Goal: Information Seeking & Learning: Check status

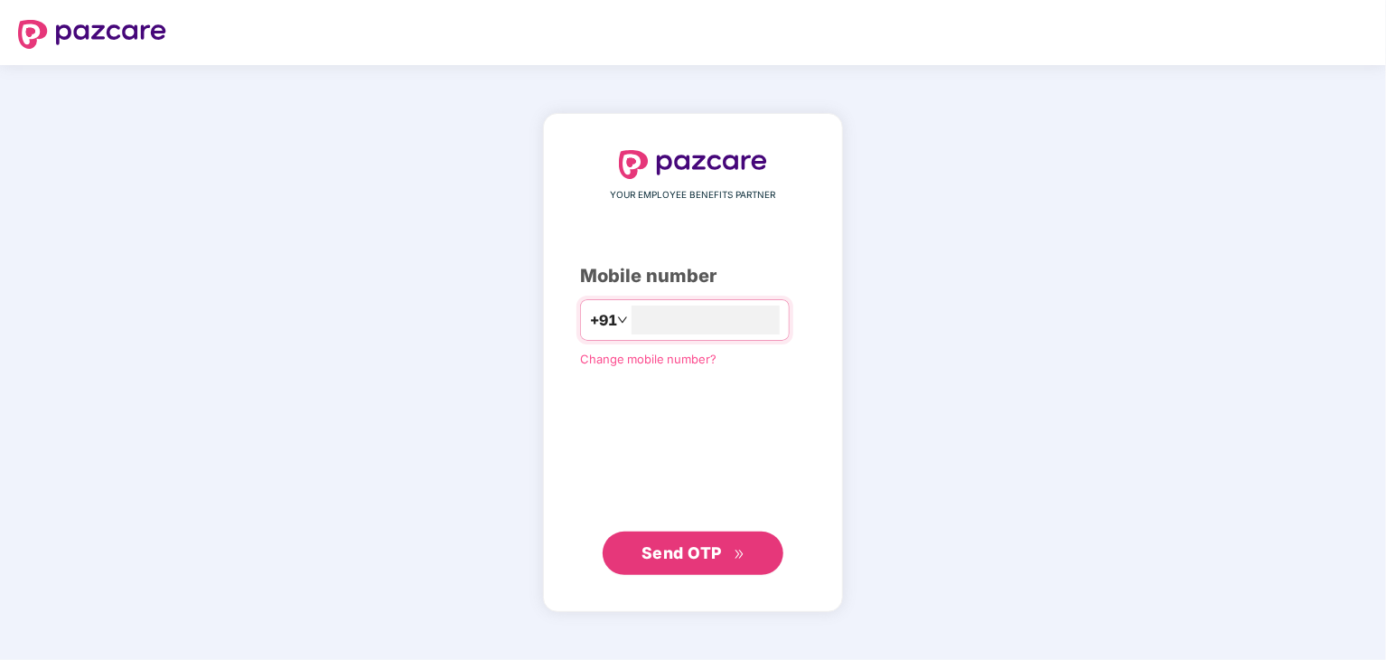
type input "**********"
click at [694, 557] on span "Send OTP" at bounding box center [681, 552] width 80 height 19
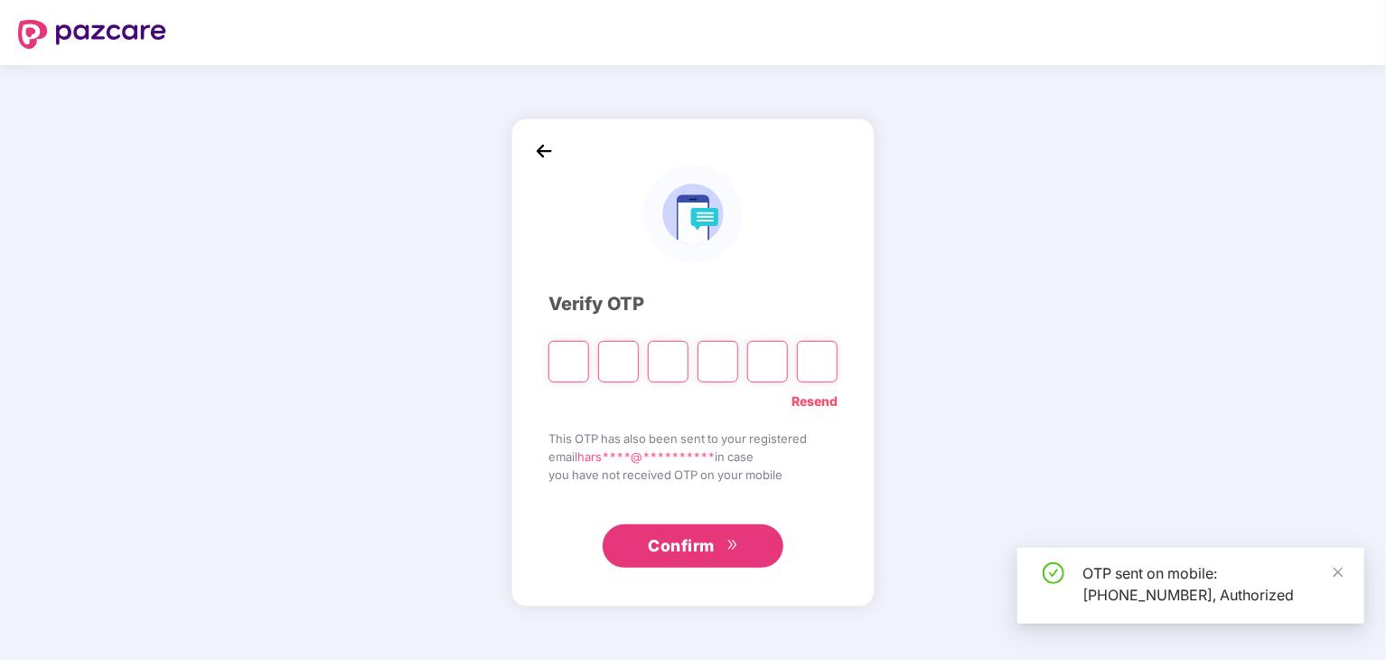
click at [565, 362] on input "Please enter verification code. Digit 1" at bounding box center [568, 362] width 41 height 42
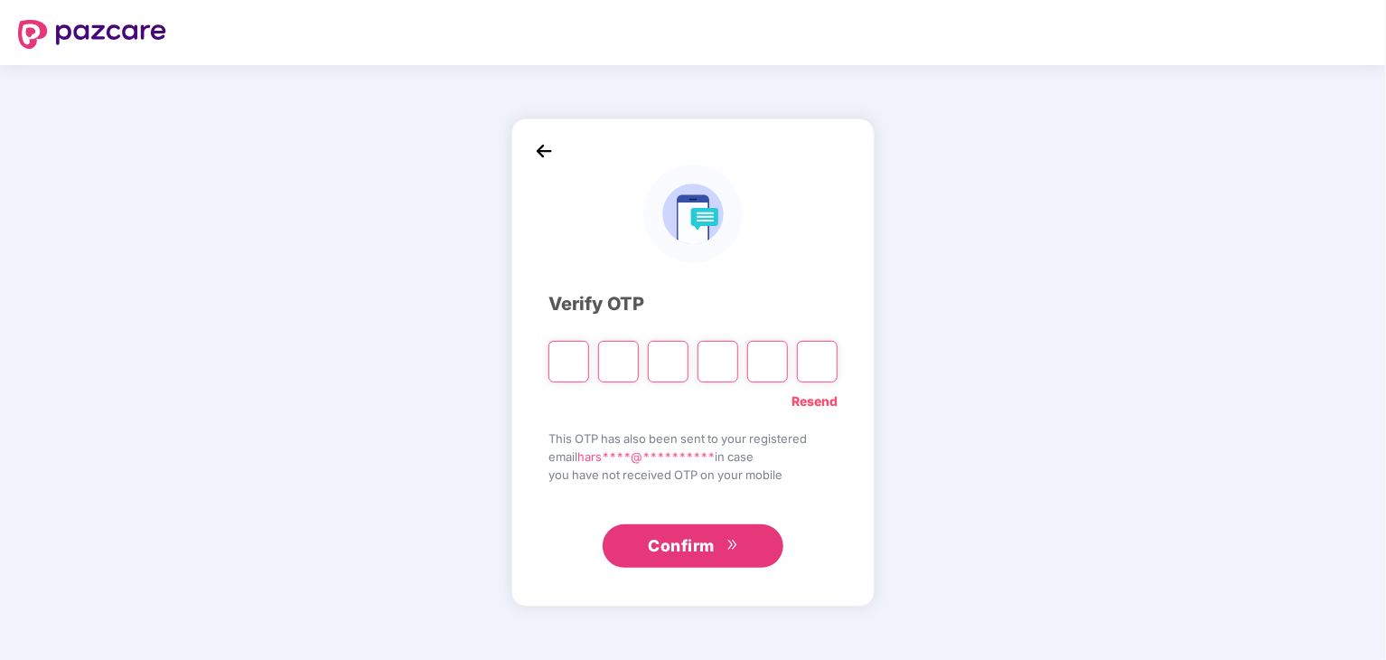
type input "*"
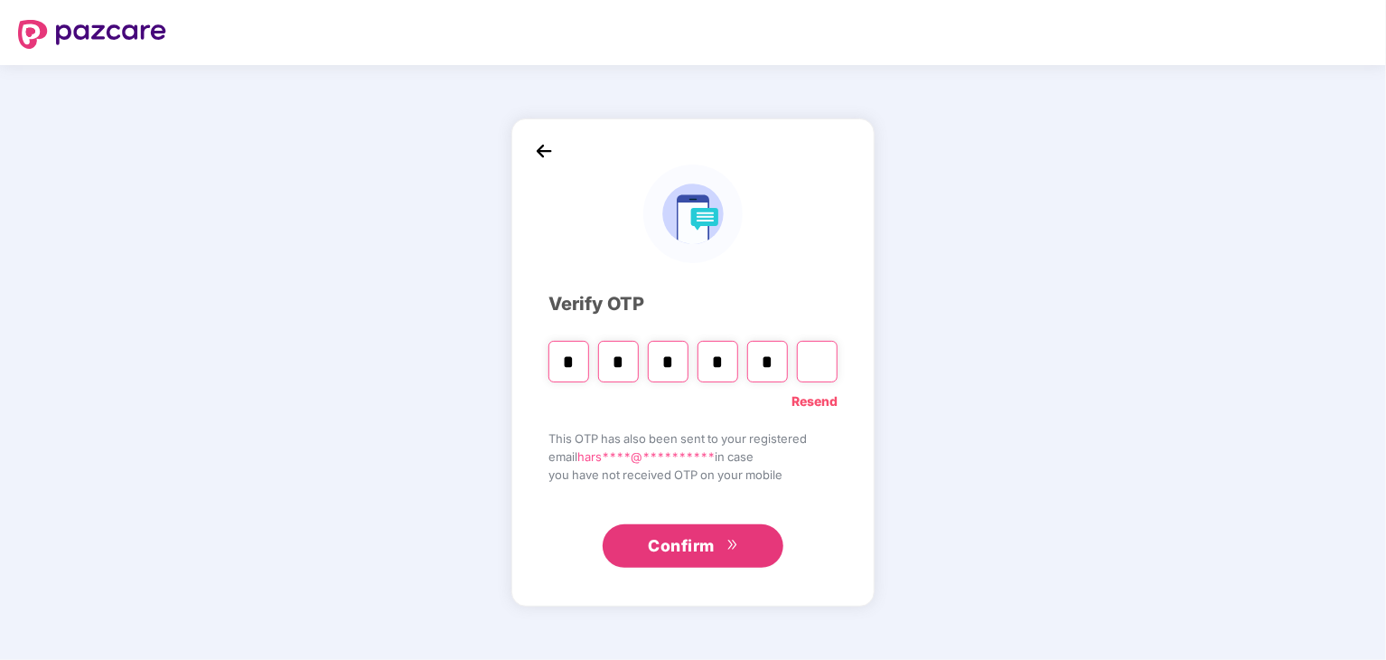
type input "*"
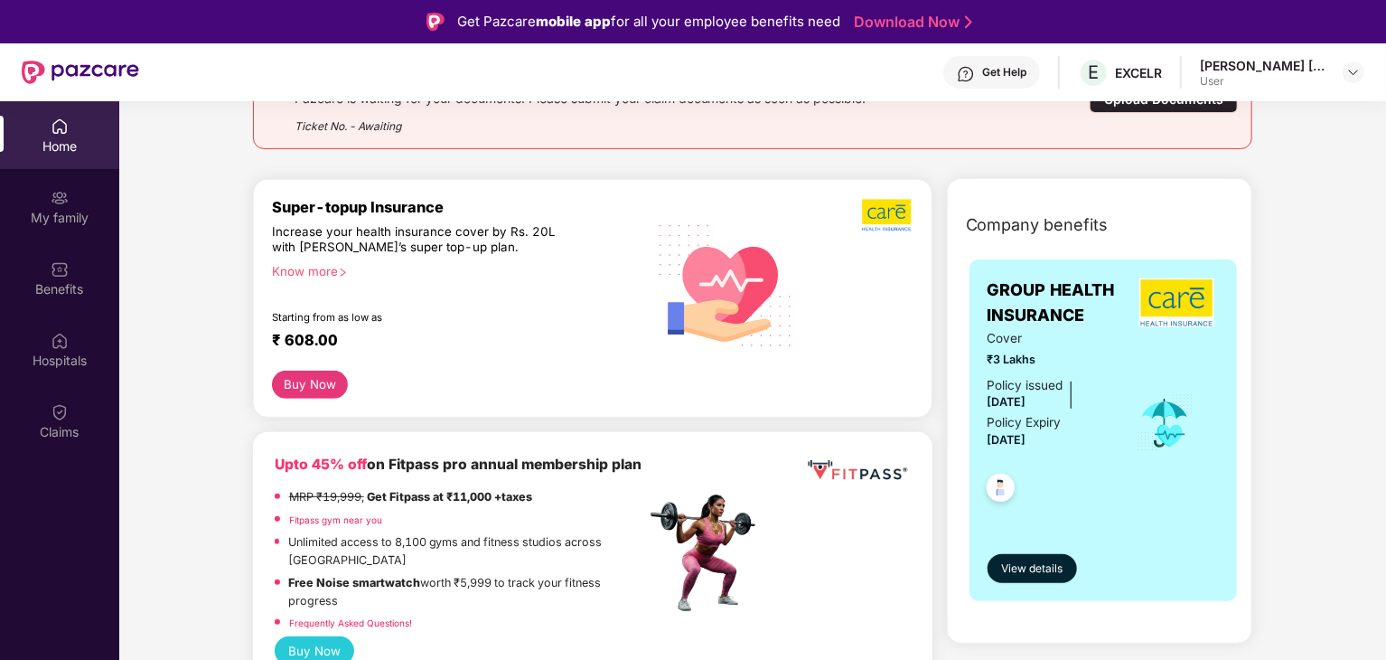
scroll to position [271, 0]
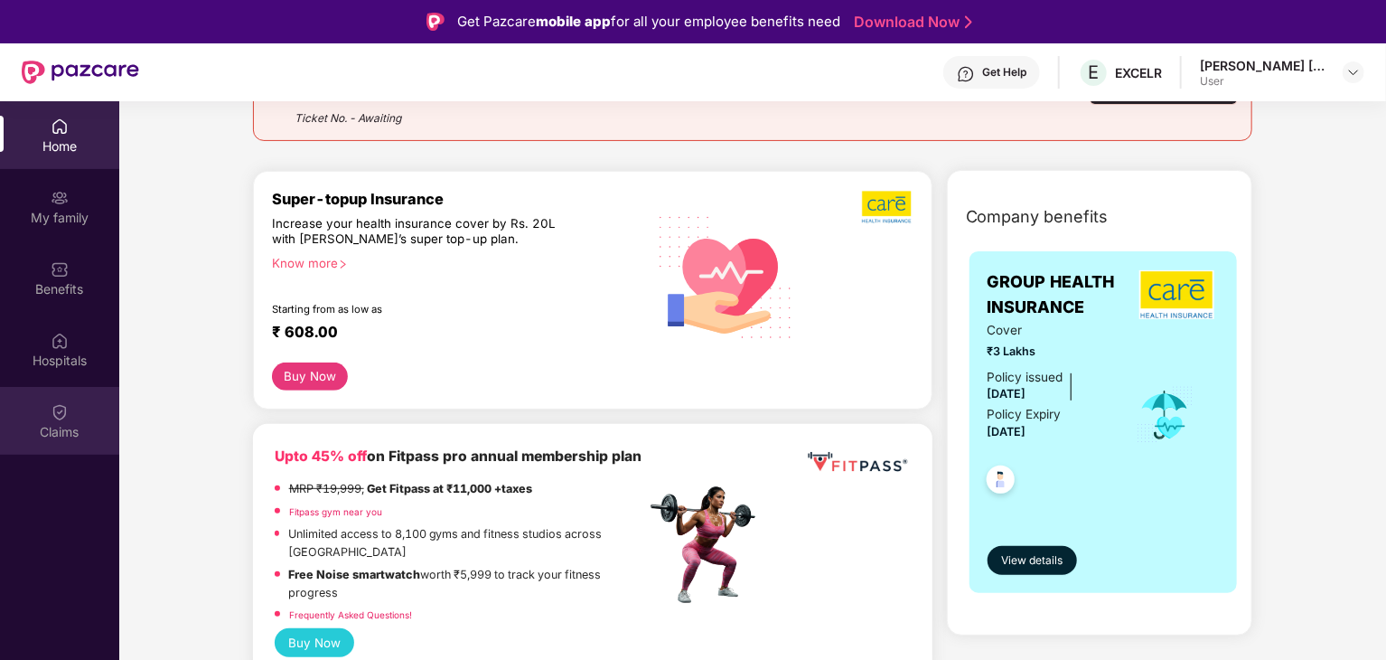
click at [54, 414] on img at bounding box center [60, 412] width 18 height 18
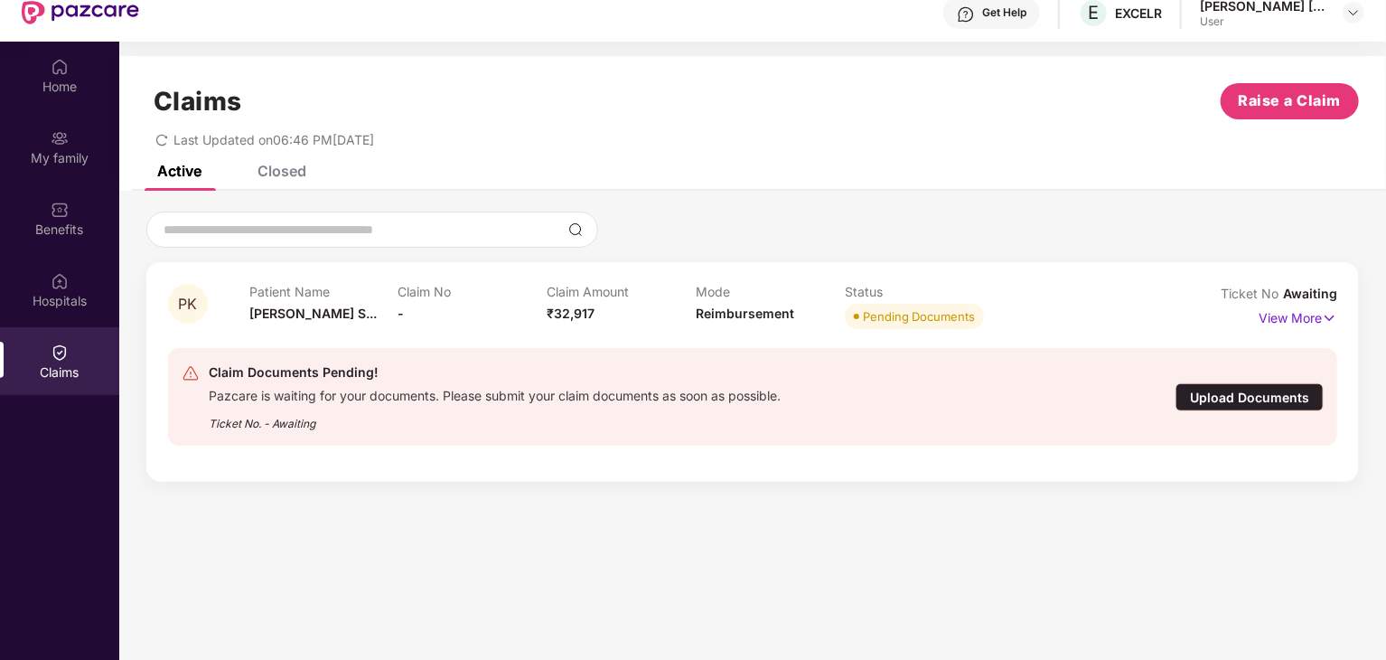
scroll to position [90, 0]
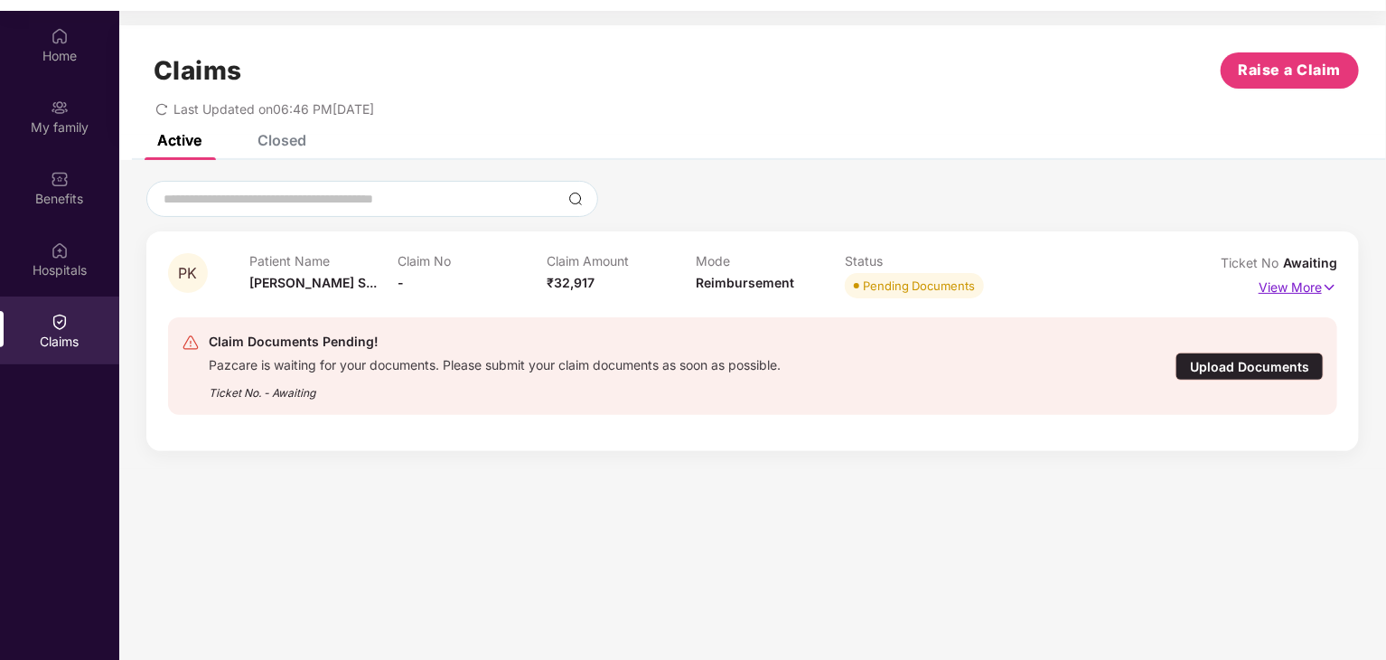
click at [1315, 289] on p "View More" at bounding box center [1298, 285] width 79 height 24
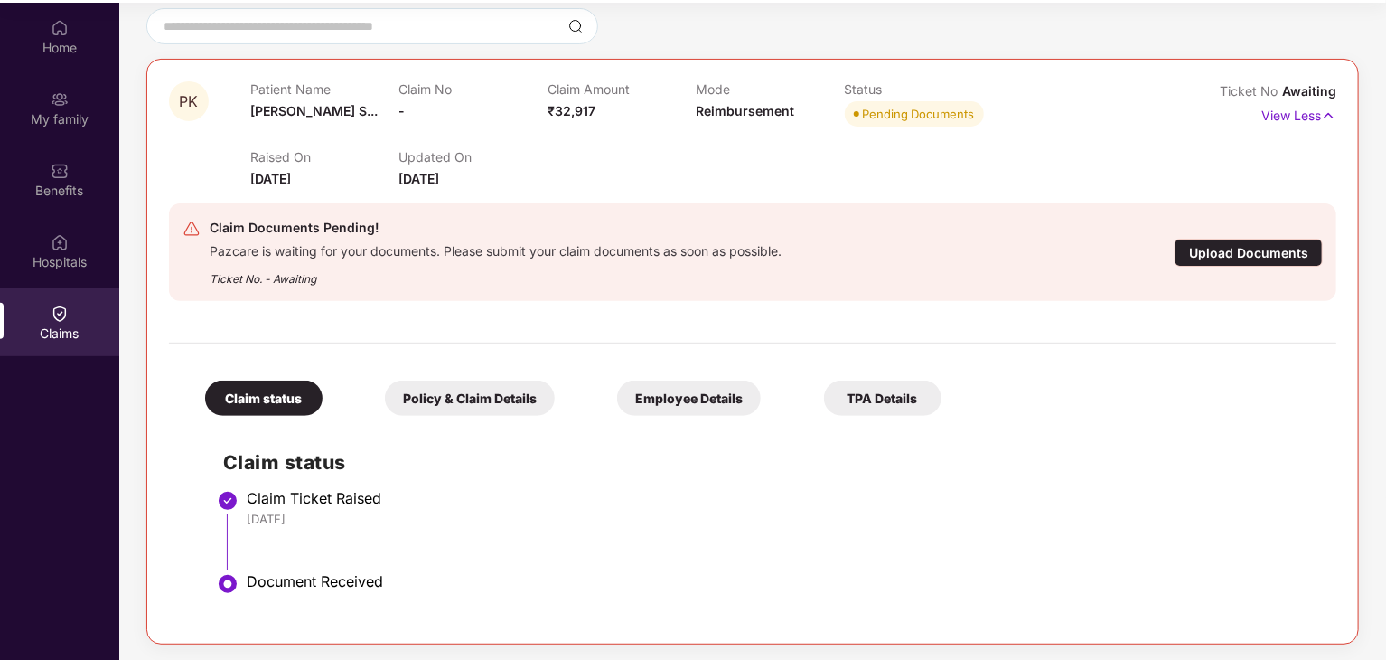
scroll to position [101, 0]
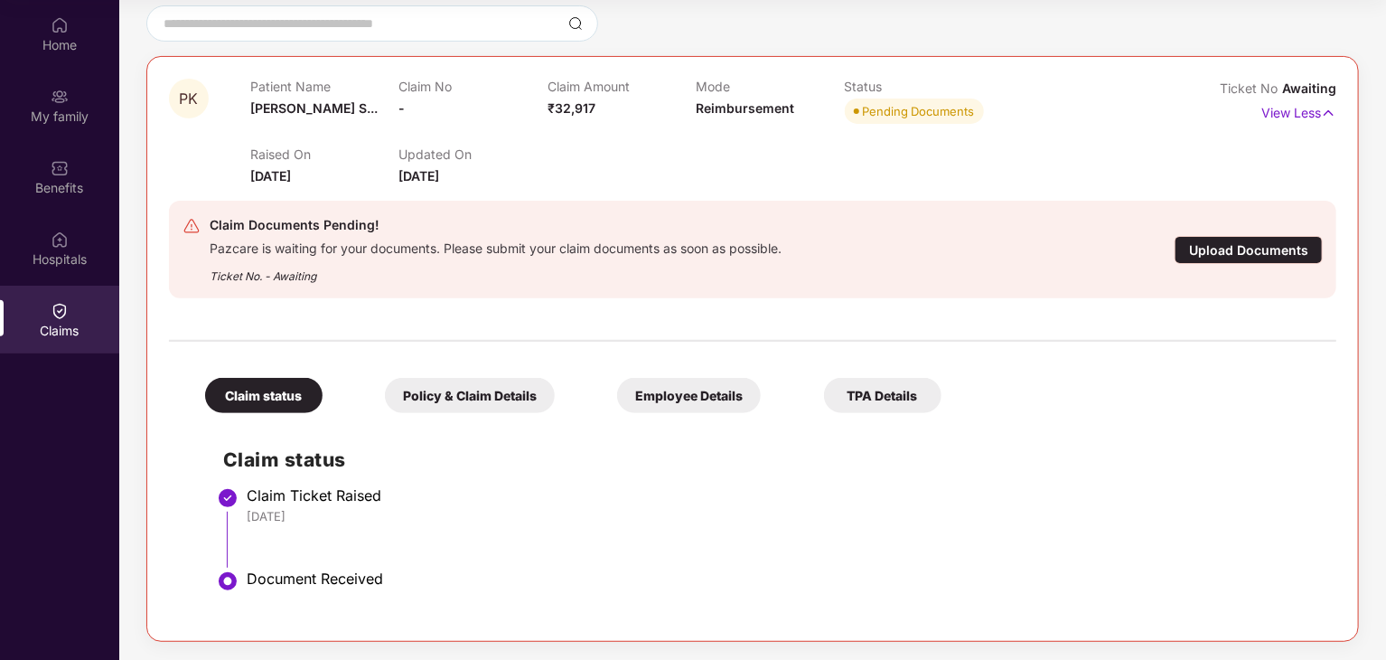
click at [496, 398] on div "Policy & Claim Details" at bounding box center [470, 395] width 170 height 35
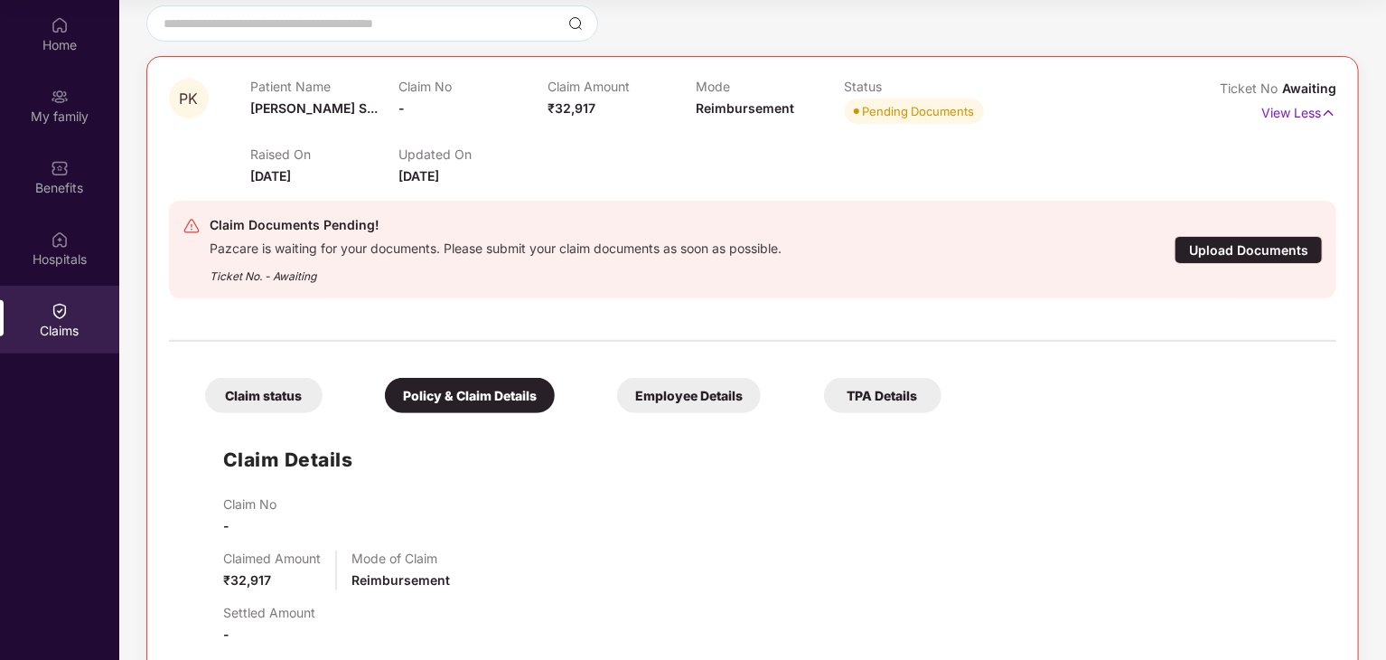
scroll to position [488, 0]
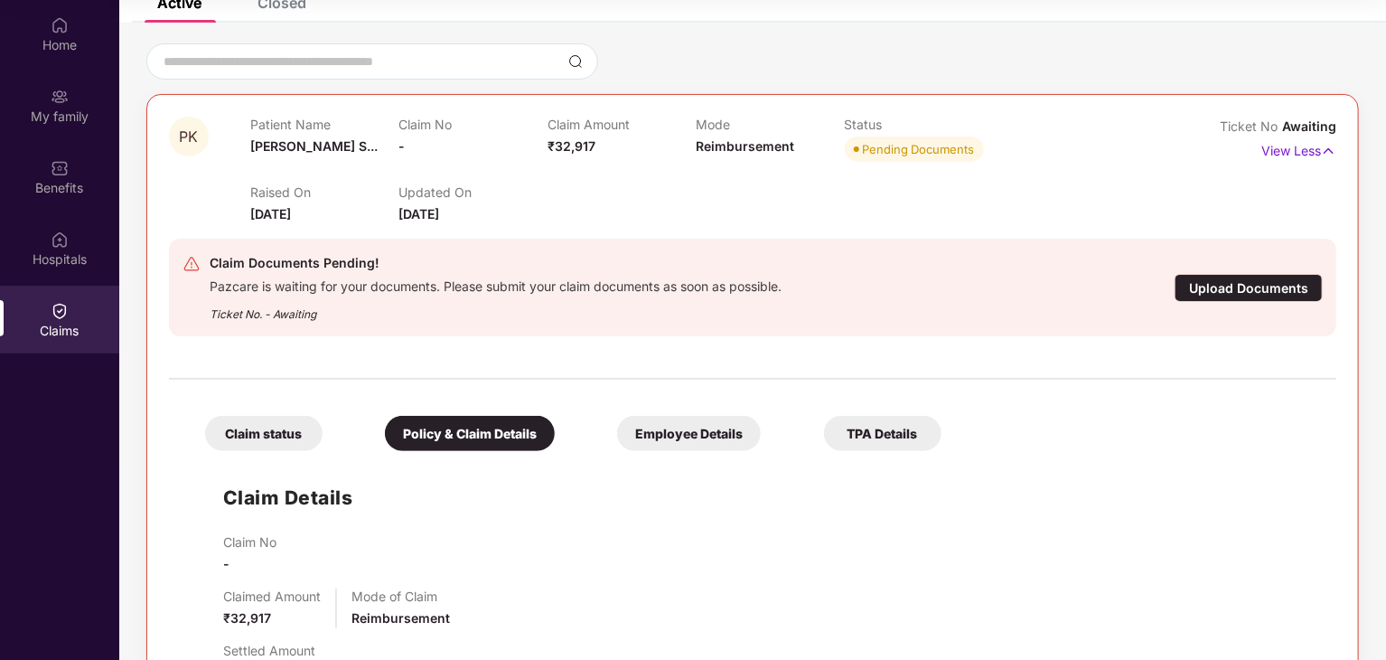
click at [677, 431] on div "Employee Details" at bounding box center [689, 433] width 144 height 35
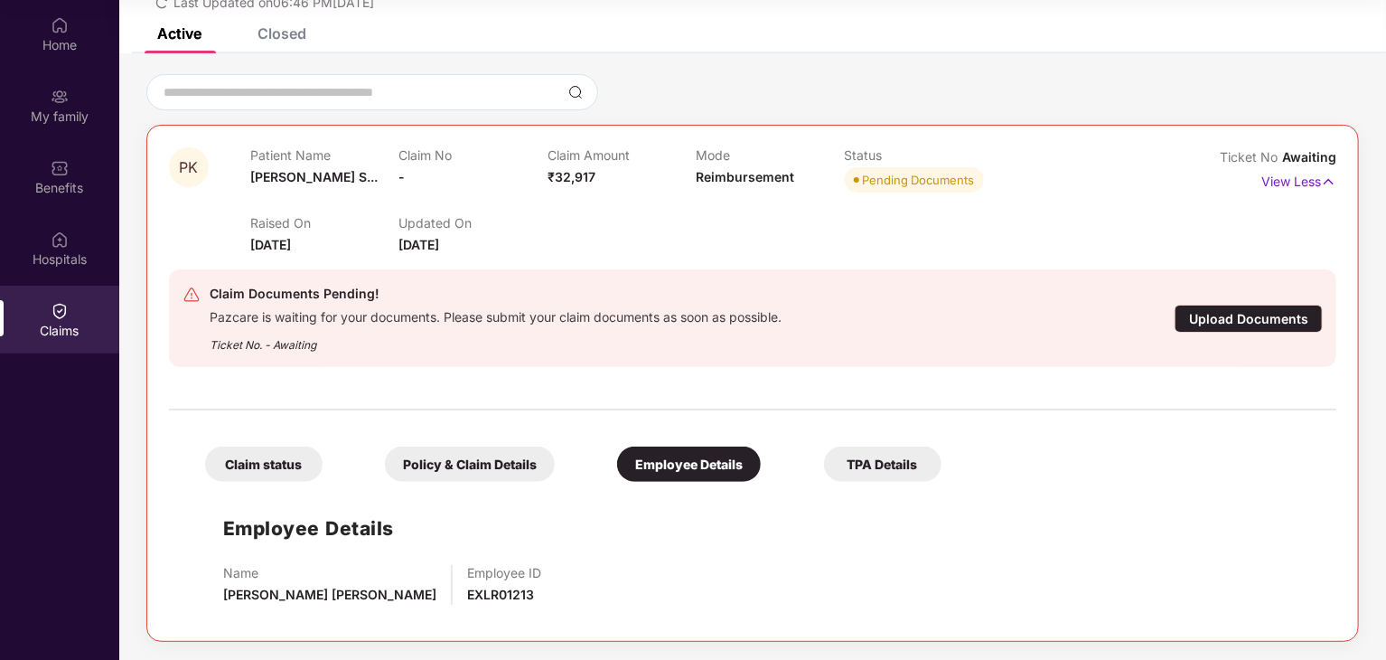
click at [898, 466] on div "TPA Details" at bounding box center [882, 463] width 117 height 35
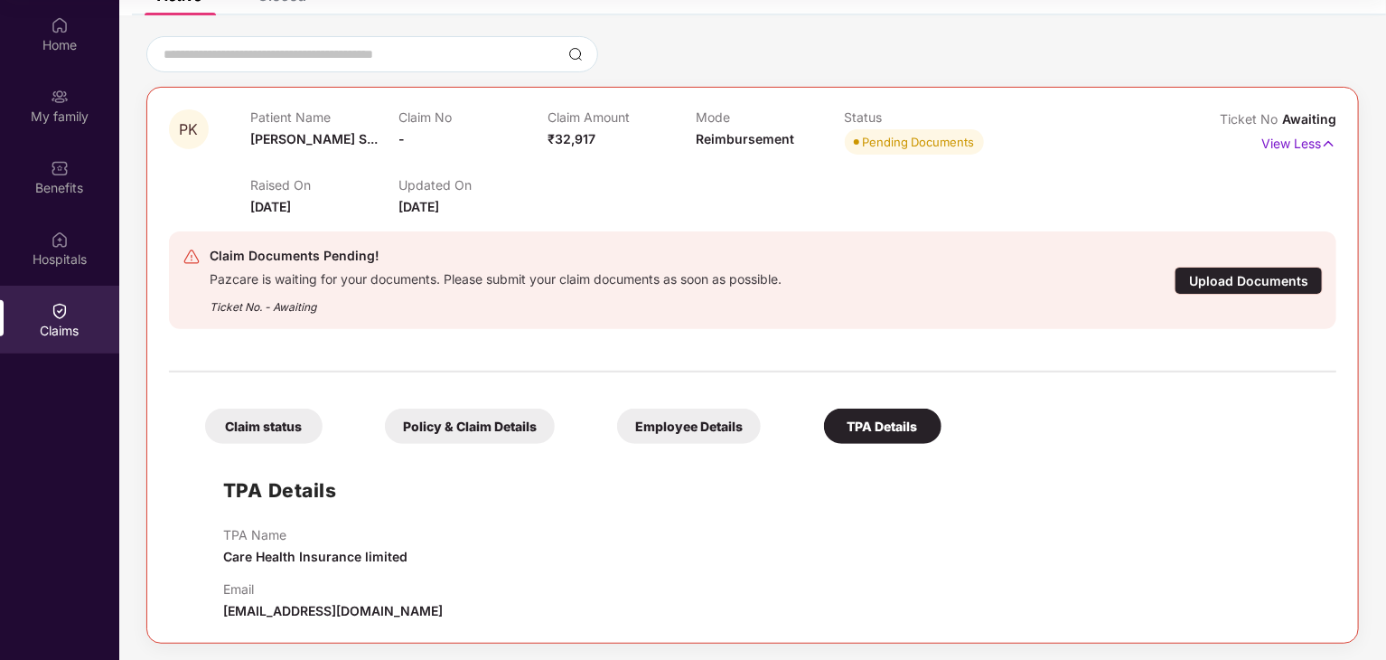
scroll to position [136, 0]
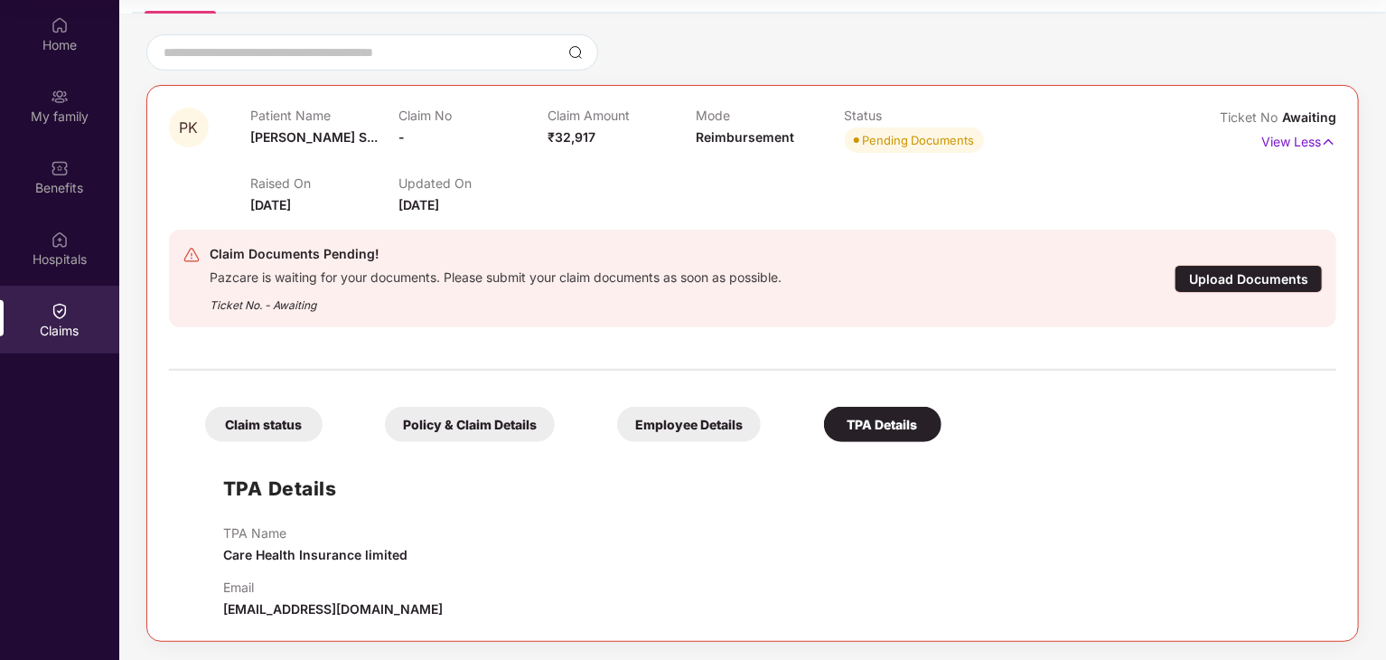
click at [443, 420] on div "Policy & Claim Details" at bounding box center [470, 424] width 170 height 35
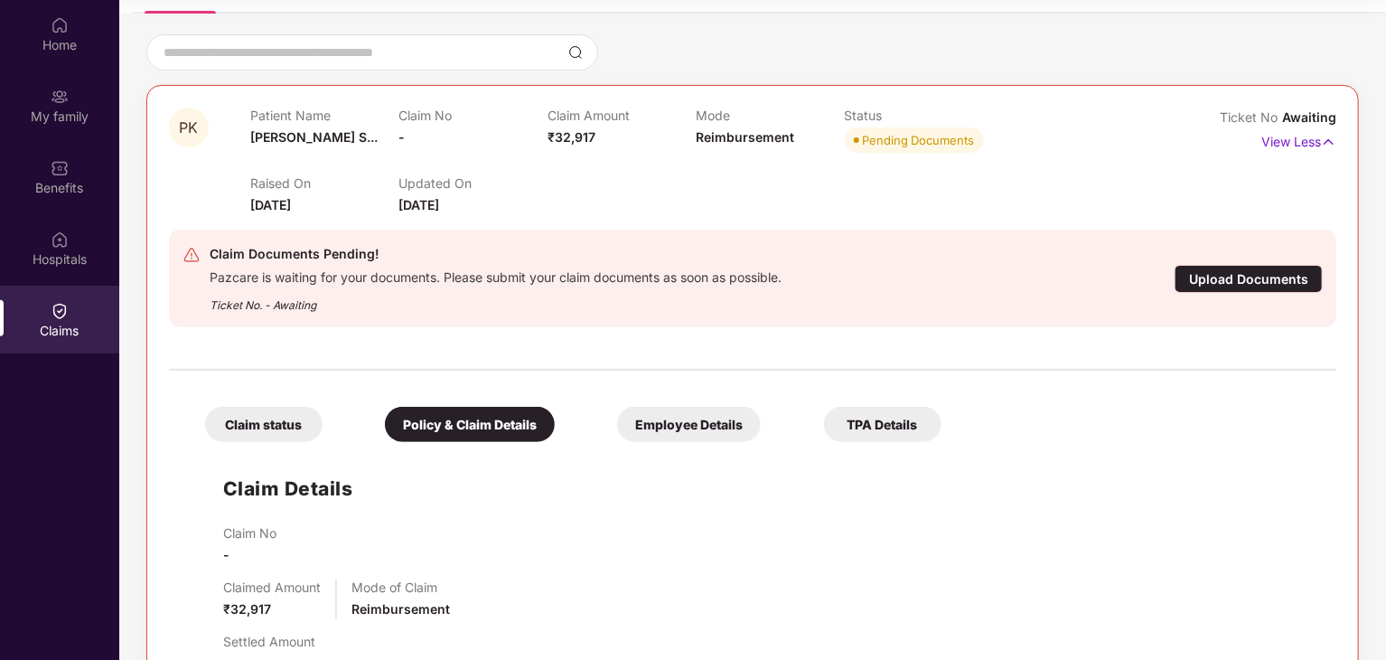
click at [243, 420] on div "Claim status" at bounding box center [263, 424] width 117 height 35
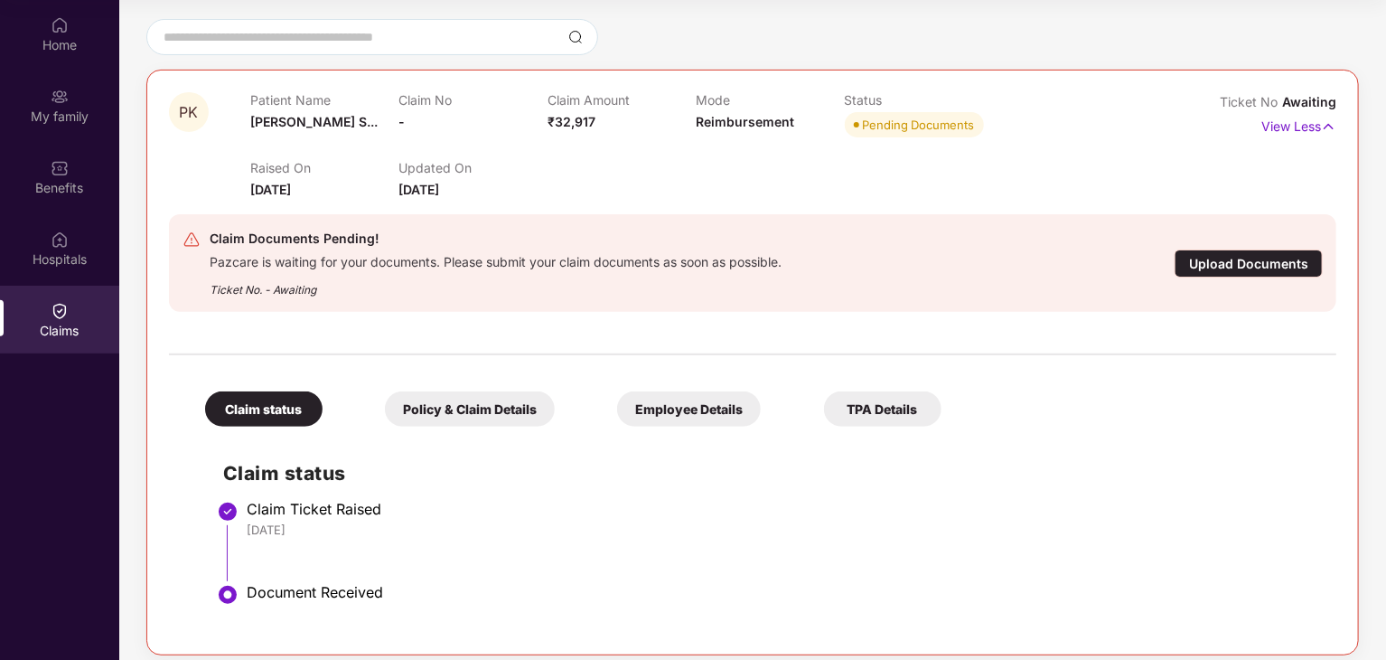
scroll to position [164, 0]
